Goal: Task Accomplishment & Management: Manage account settings

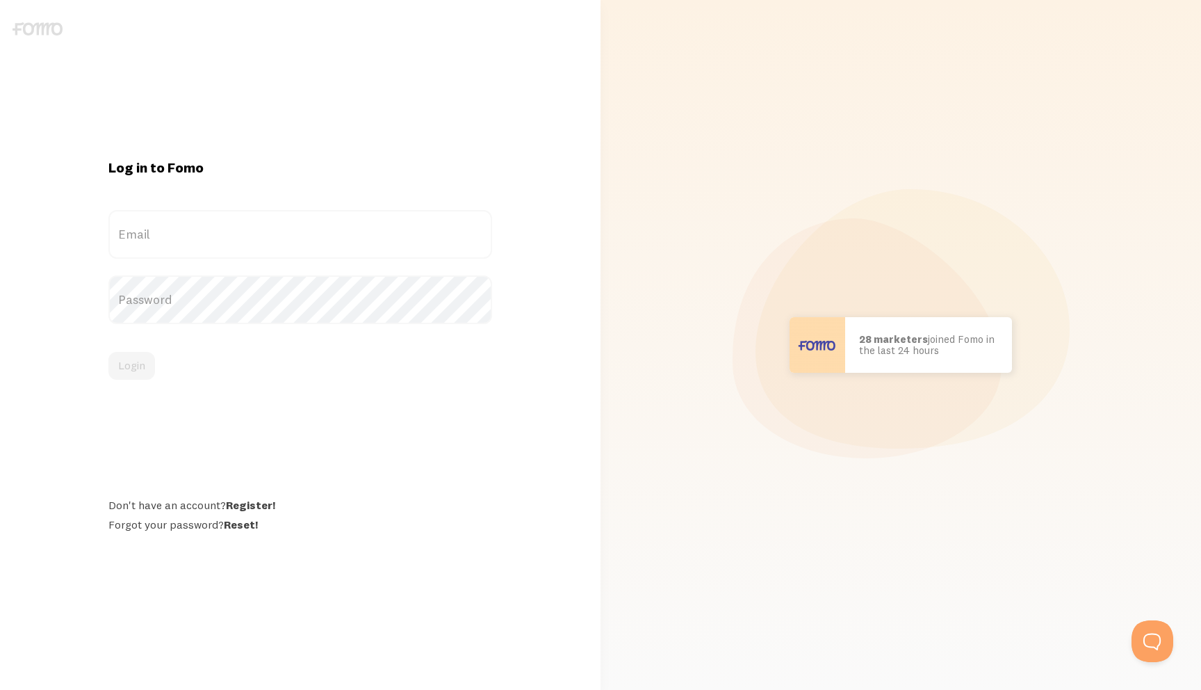
click at [289, 206] on div "Log in to Fomo Email Password Login Don't have an account? Register! Forgot you…" at bounding box center [300, 344] width 400 height 373
click at [289, 231] on label "Email" at bounding box center [300, 234] width 384 height 49
click at [289, 231] on input "Email" at bounding box center [300, 234] width 384 height 49
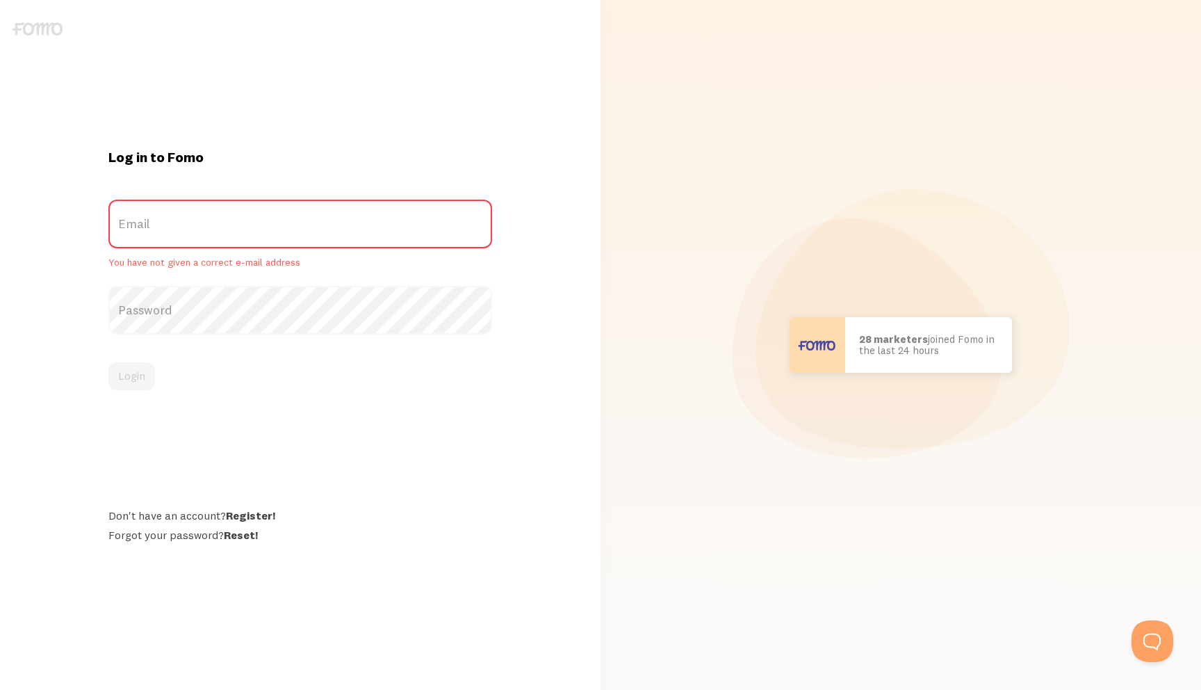
click at [289, 231] on label "Email" at bounding box center [300, 223] width 384 height 49
click at [289, 231] on input "Email" at bounding box center [300, 223] width 384 height 49
click at [288, 239] on label "Email" at bounding box center [300, 223] width 384 height 49
click at [288, 239] on input "Email" at bounding box center [300, 223] width 384 height 49
click at [288, 228] on label "Email" at bounding box center [300, 223] width 384 height 49
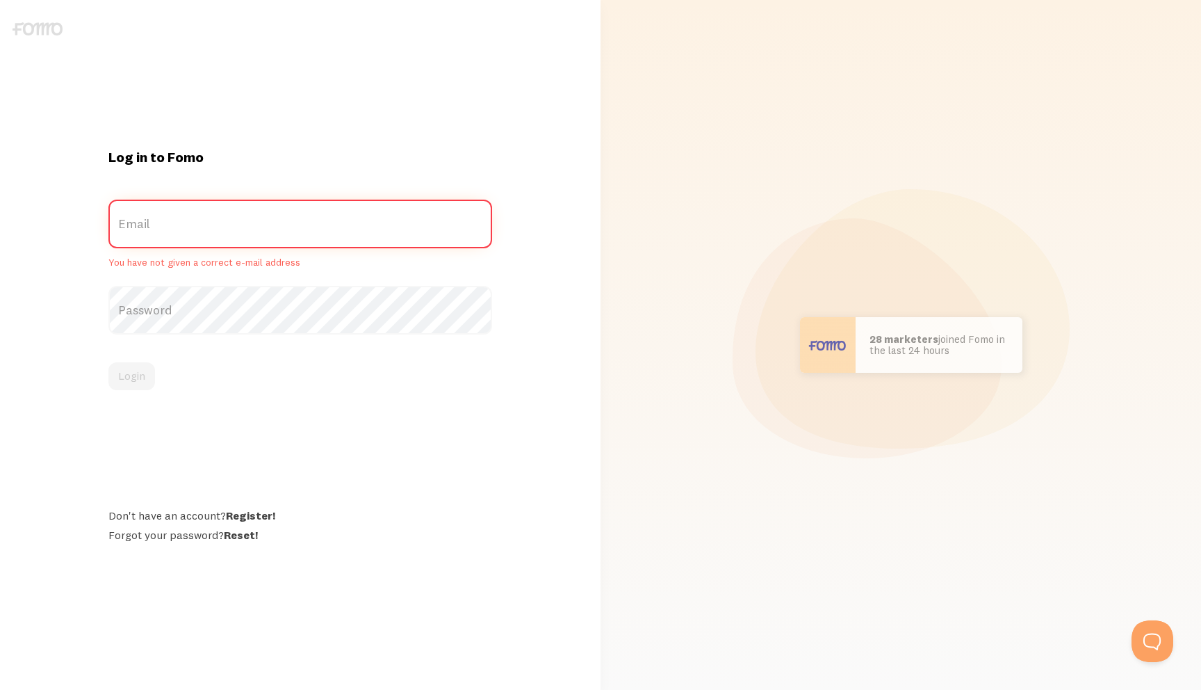
click at [288, 228] on input "Email" at bounding box center [300, 223] width 384 height 49
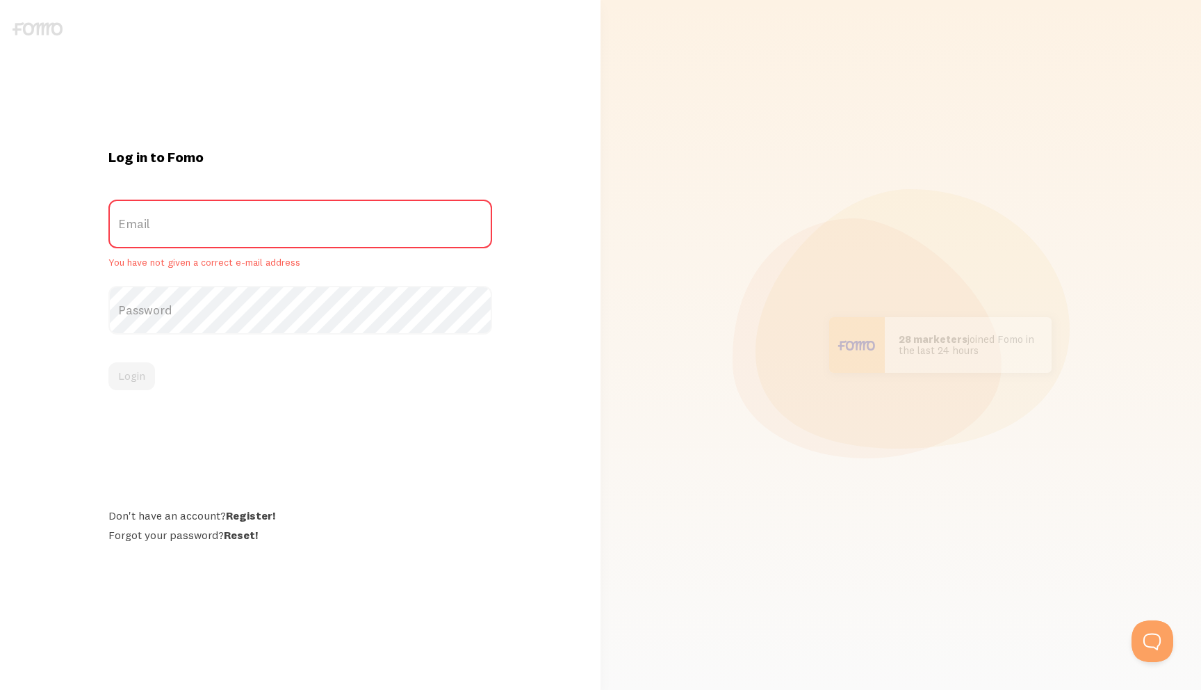
click at [288, 228] on label "Email" at bounding box center [300, 223] width 384 height 49
click at [288, 228] on input "Email" at bounding box center [300, 223] width 384 height 49
click at [284, 231] on label "Email" at bounding box center [300, 223] width 384 height 49
click at [284, 231] on input "Email" at bounding box center [300, 223] width 384 height 49
type input "[EMAIL_ADDRESS][DOMAIN_NAME]"
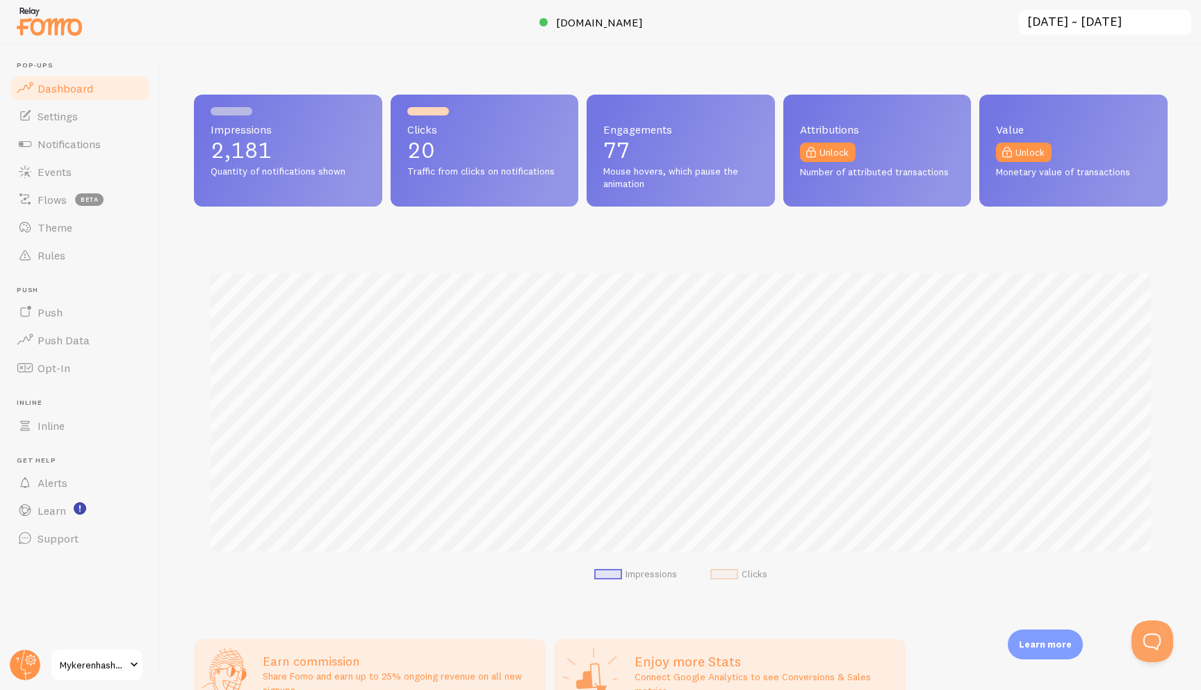
scroll to position [365, 974]
click at [81, 149] on span "Notifications" at bounding box center [69, 144] width 63 height 14
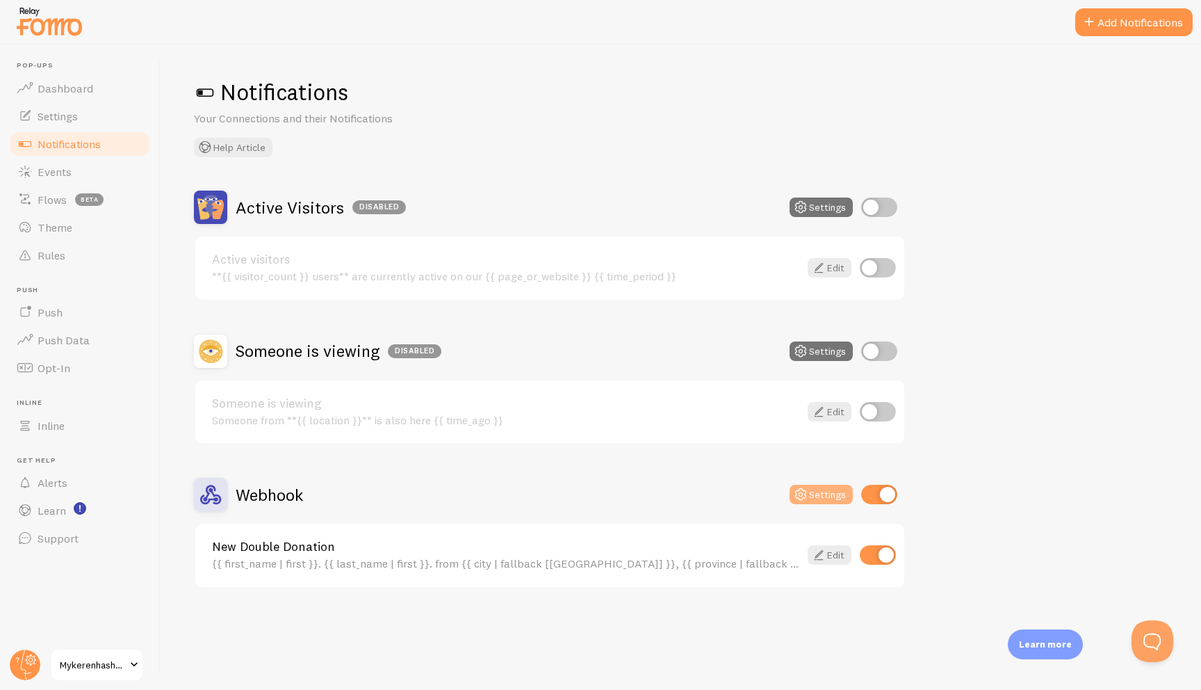
click at [816, 500] on button "Settings" at bounding box center [821, 493] width 63 height 19
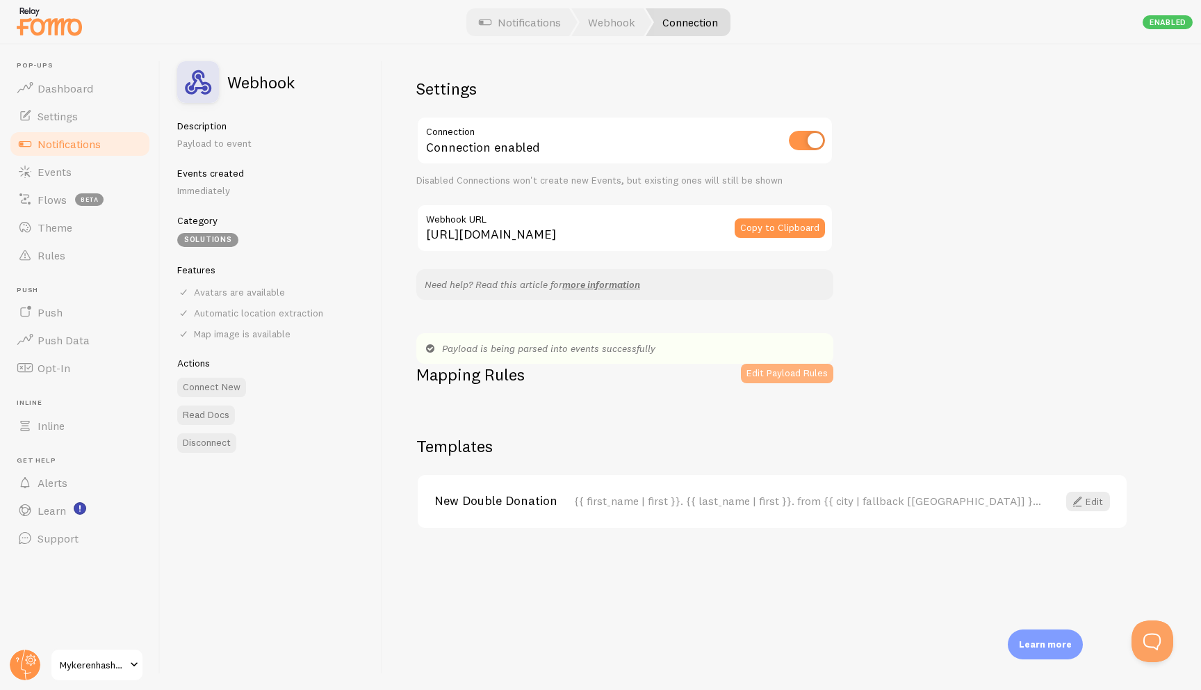
click at [810, 365] on button "Edit Payload Rules" at bounding box center [787, 373] width 92 height 19
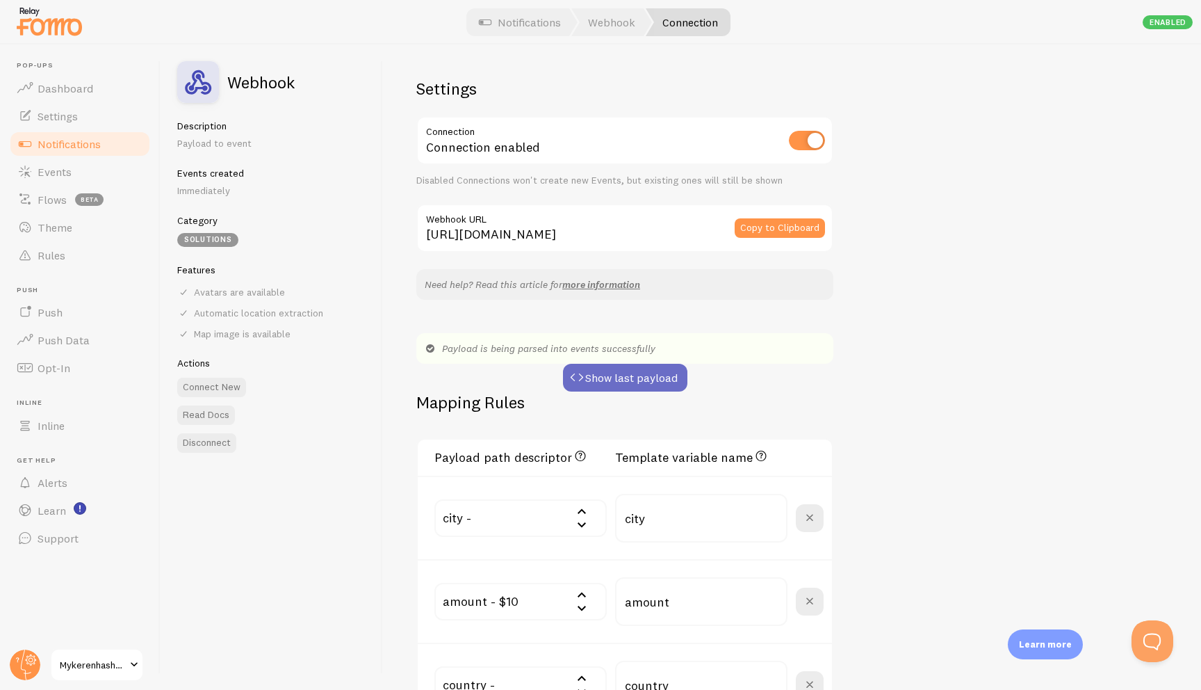
click at [612, 383] on button "Show last payload" at bounding box center [625, 378] width 124 height 28
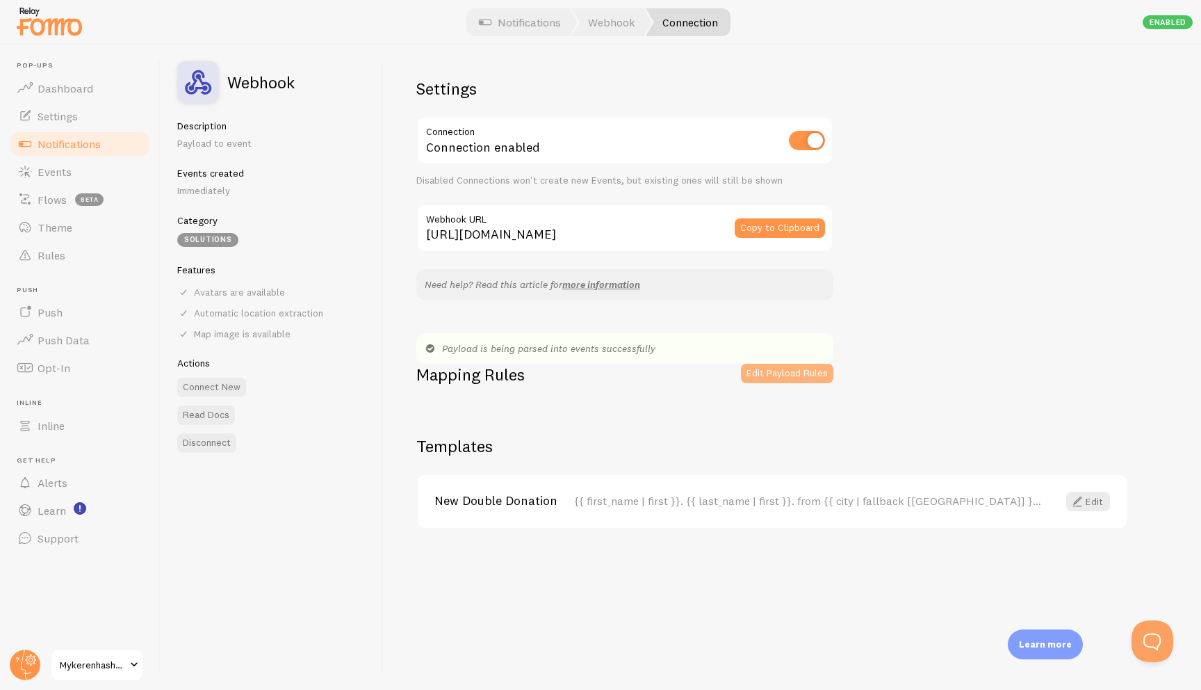
click at [794, 381] on button "Edit Payload Rules" at bounding box center [787, 373] width 92 height 19
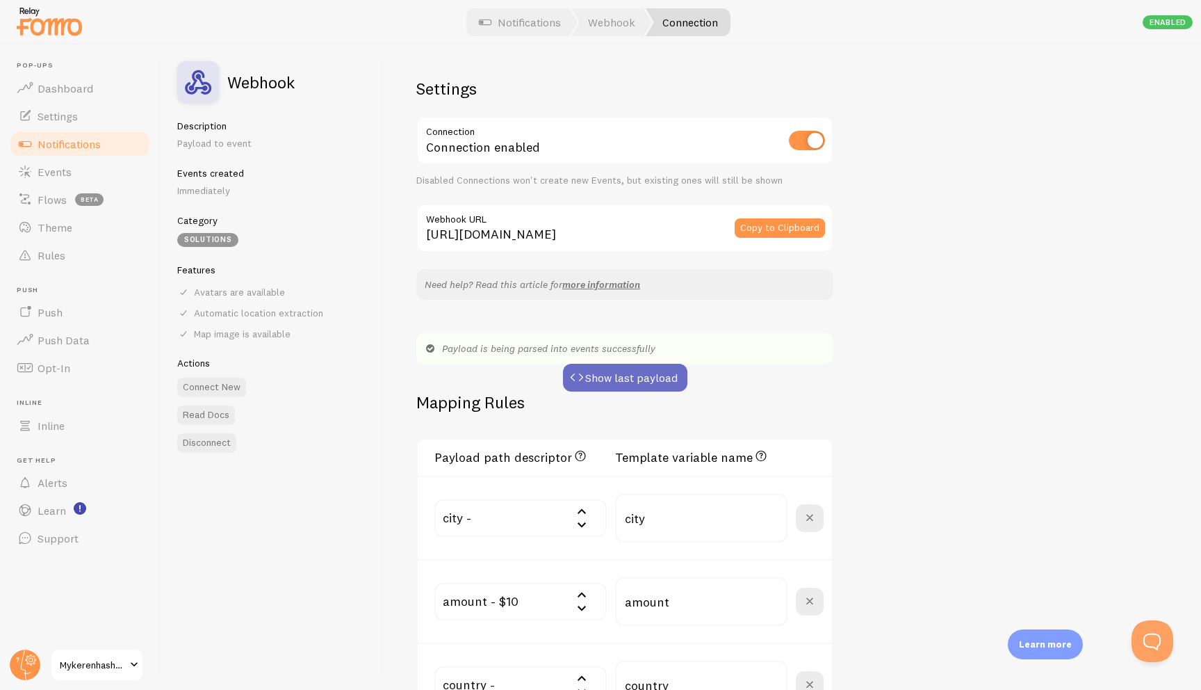
click at [651, 384] on button "Show last payload" at bounding box center [625, 378] width 124 height 28
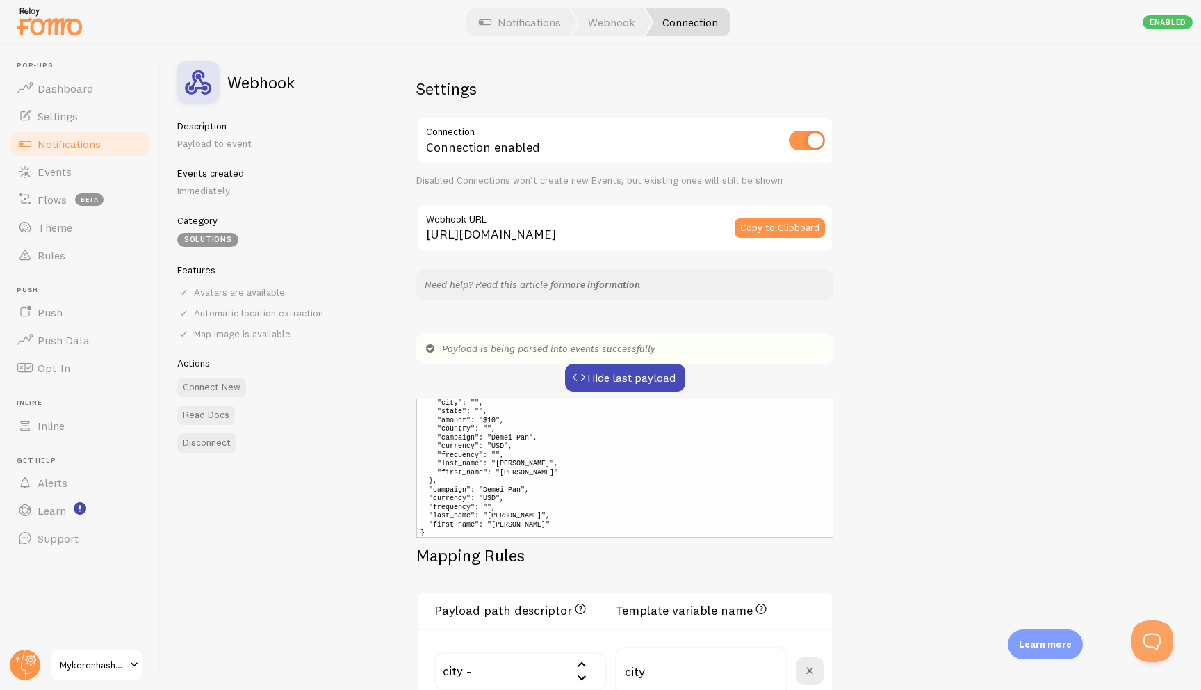
scroll to position [60, 0]
